Goal: Navigation & Orientation: Find specific page/section

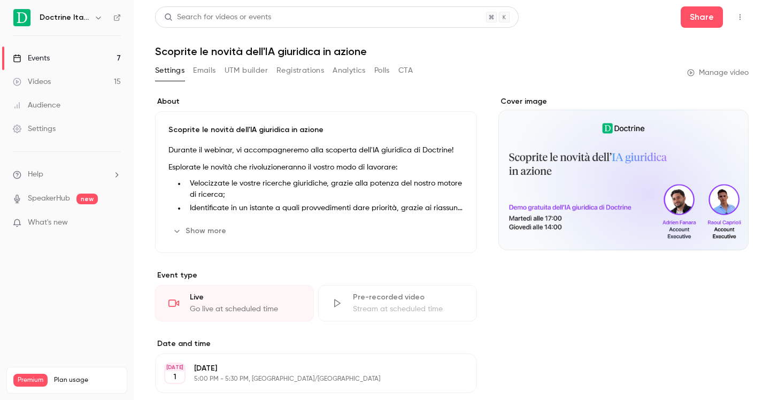
click at [90, 54] on link "Events 7" at bounding box center [67, 59] width 134 height 24
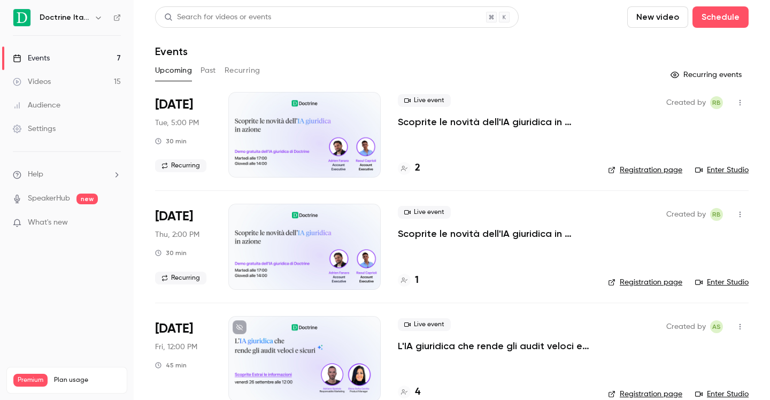
click at [73, 82] on link "Videos 15" at bounding box center [67, 82] width 134 height 24
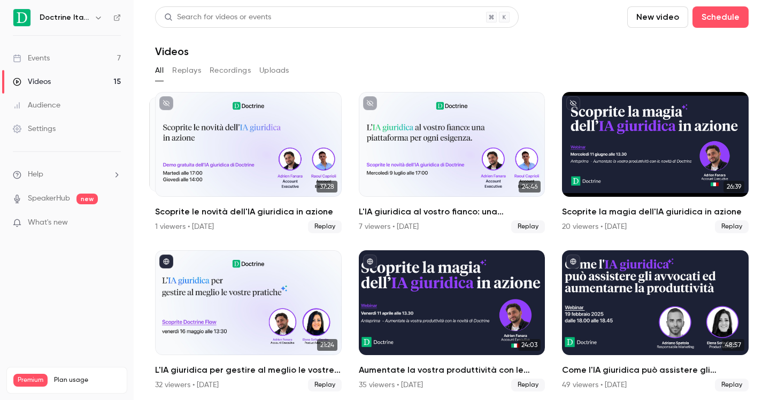
click at [68, 62] on link "Events 7" at bounding box center [67, 59] width 134 height 24
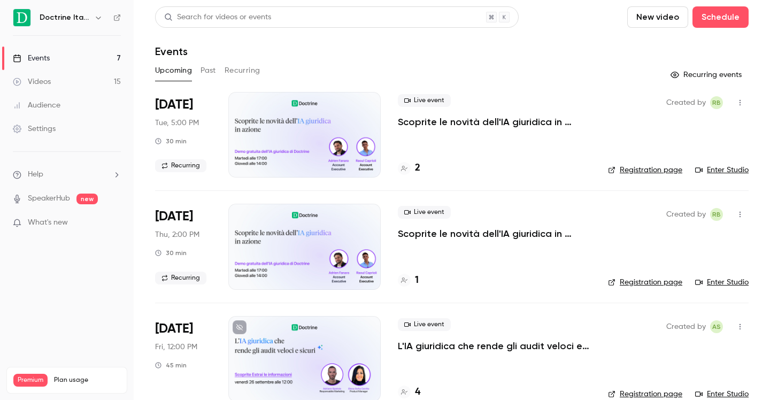
click at [98, 8] on nav "Doctrine Italia Events 7 Videos 15 Audience Settings Help SpeakerHub new What's…" at bounding box center [67, 200] width 134 height 400
click at [90, 13] on div "Doctrine Italia" at bounding box center [72, 17] width 65 height 13
click at [96, 26] on div "Doctrine Italia" at bounding box center [67, 18] width 108 height 18
click at [98, 16] on icon "button" at bounding box center [98, 17] width 9 height 9
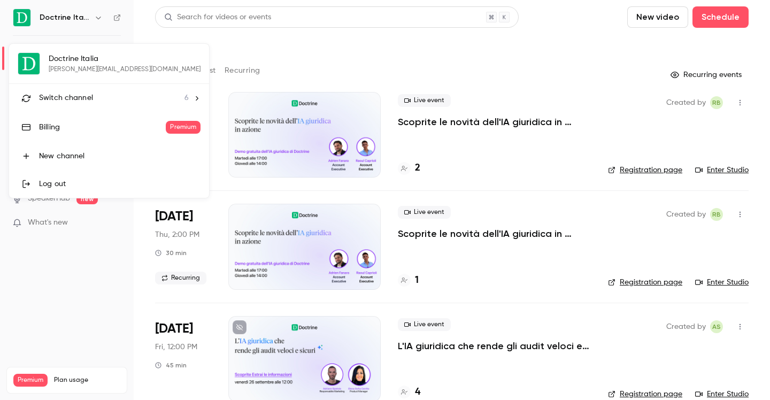
click at [96, 89] on li "Switch channel 6" at bounding box center [109, 98] width 200 height 28
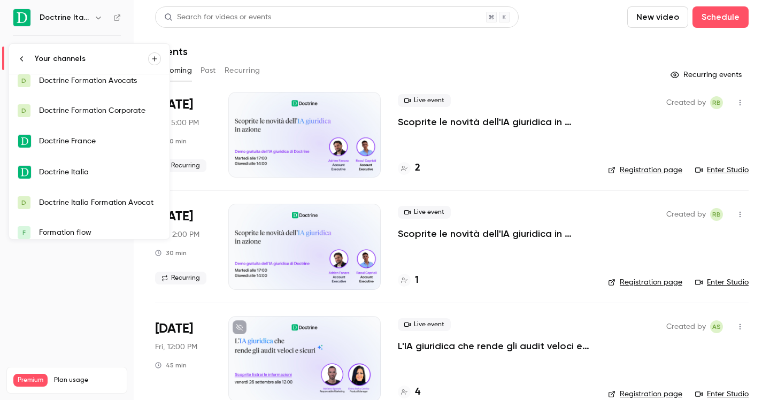
scroll to position [17, 0]
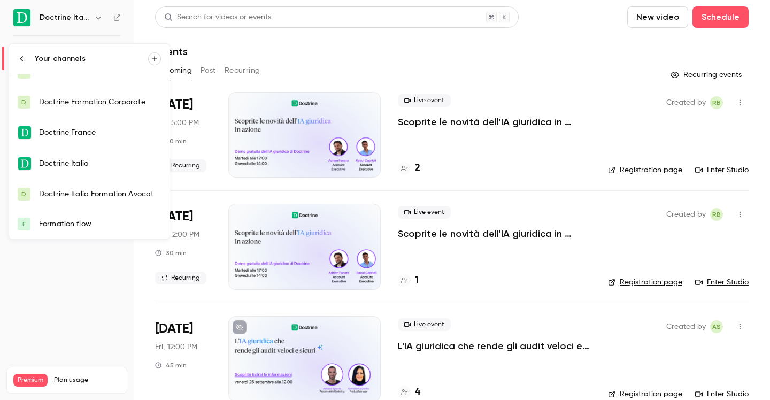
click at [105, 197] on div "Doctrine Italia Formation Avocat" at bounding box center [100, 194] width 122 height 11
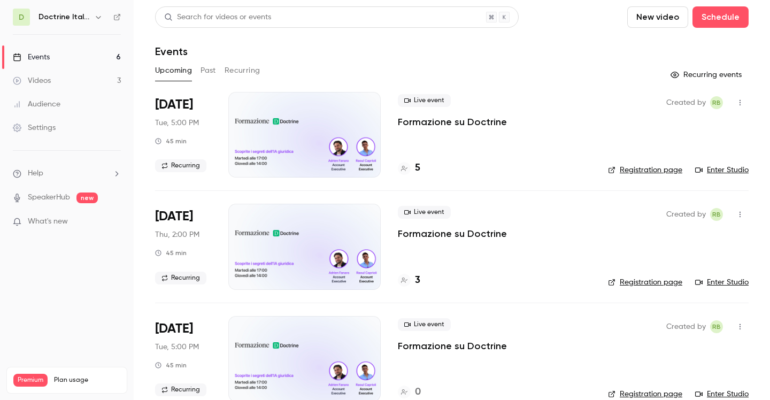
click at [412, 170] on div "5" at bounding box center [409, 168] width 22 height 14
